Goal: Transaction & Acquisition: Purchase product/service

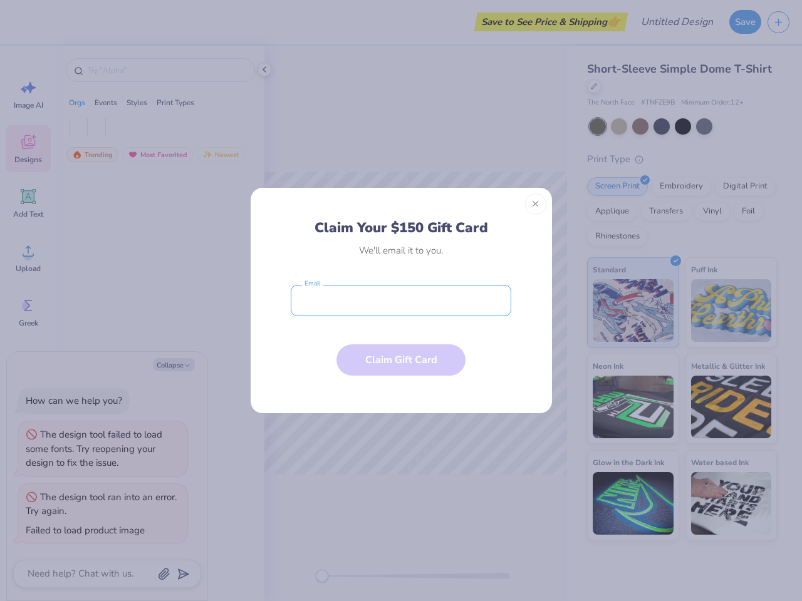
type textarea "x"
